Goal: Navigation & Orientation: Find specific page/section

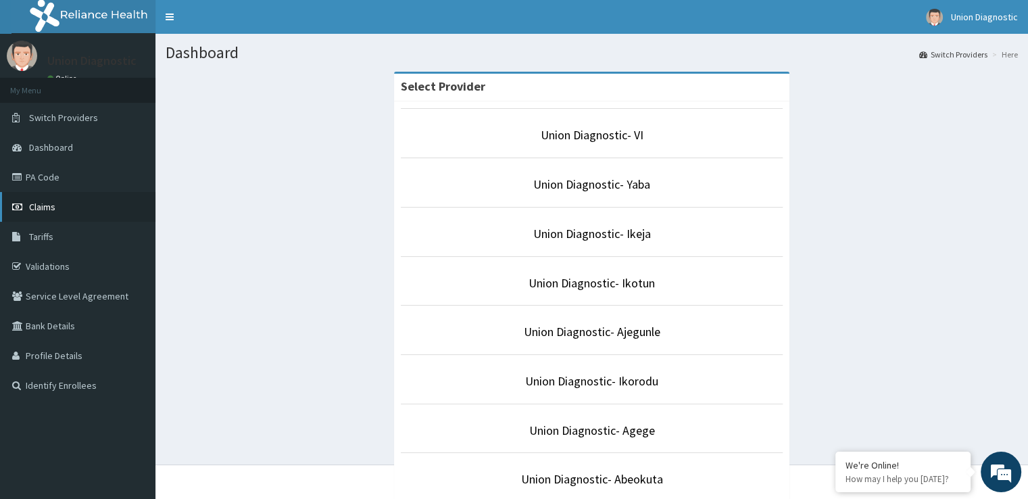
click at [88, 202] on link "Claims" at bounding box center [78, 207] width 156 height 30
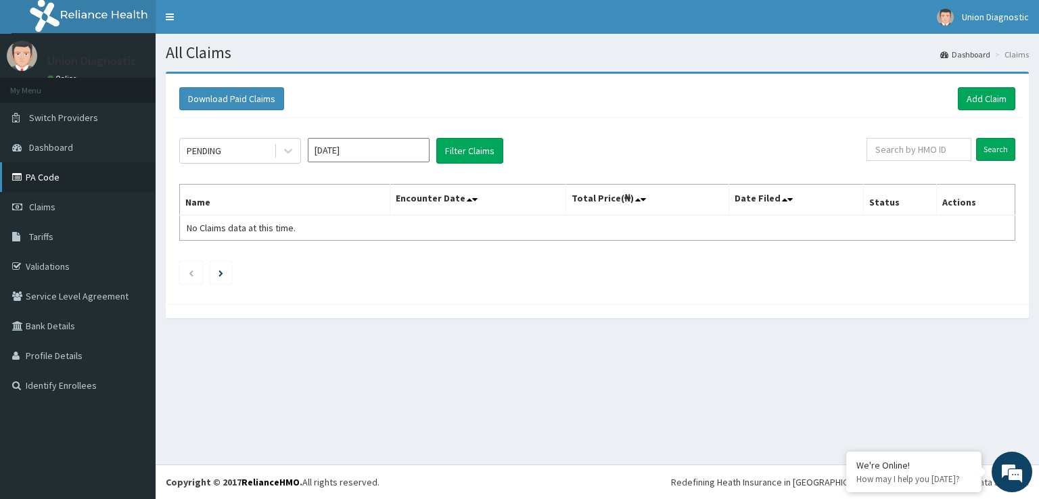
click at [102, 171] on link "PA Code" at bounding box center [78, 177] width 156 height 30
